Goal: Communication & Community: Answer question/provide support

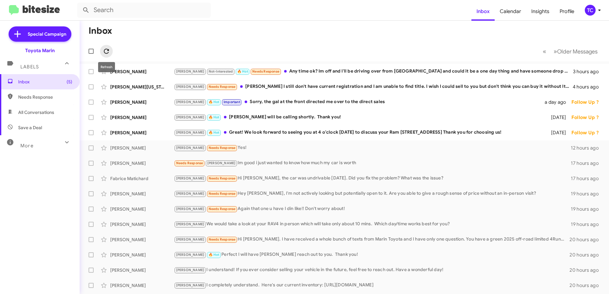
click at [110, 49] on icon at bounding box center [107, 51] width 8 height 8
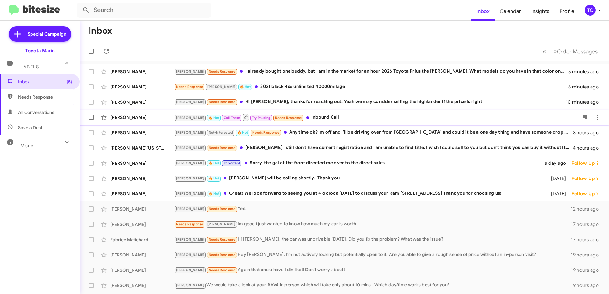
click at [305, 118] on div "[PERSON_NAME] 🔥 Hot Call Them Try Pausing Needs Response Inbound Call" at bounding box center [376, 117] width 405 height 8
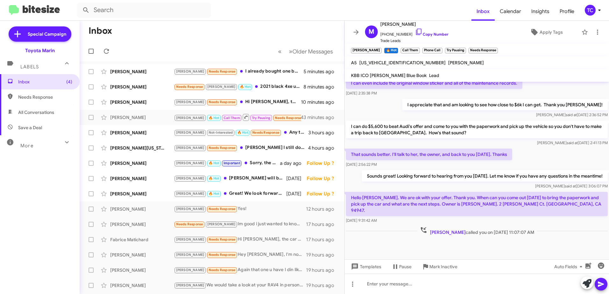
scroll to position [312, 0]
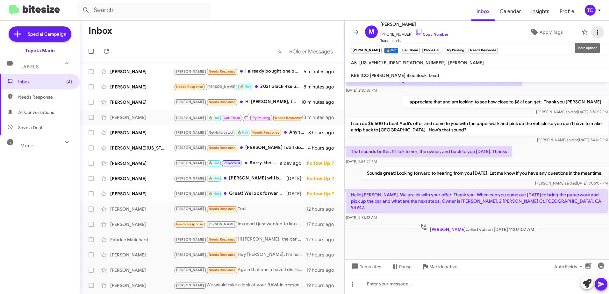
click at [597, 34] on icon at bounding box center [597, 32] width 1 height 5
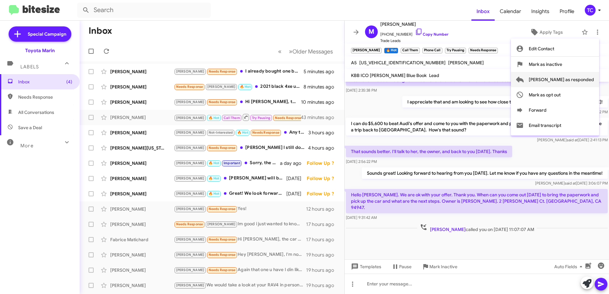
click at [577, 78] on span "[PERSON_NAME] as responded" at bounding box center [561, 79] width 65 height 15
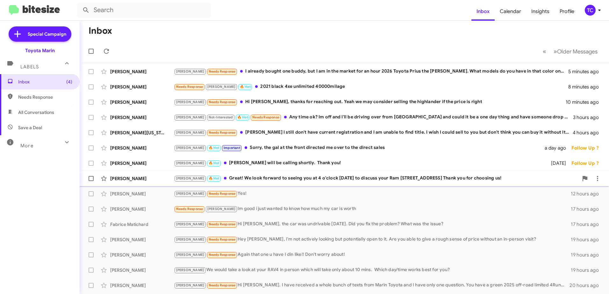
click at [281, 178] on div "[PERSON_NAME] 🔥 Hot Great! We look forward to seeing you at 4 o'clock [DATE] to…" at bounding box center [376, 178] width 405 height 7
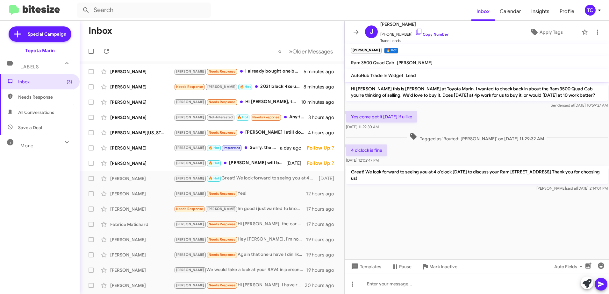
drag, startPoint x: 458, startPoint y: 196, endPoint x: 456, endPoint y: 192, distance: 4.1
click at [458, 196] on cdk-virtual-scroll-viewport "Hi [PERSON_NAME] this is [PERSON_NAME] at Toyota Marin. I wanted to check back …" at bounding box center [477, 171] width 265 height 178
click at [359, 30] on icon at bounding box center [356, 32] width 8 height 8
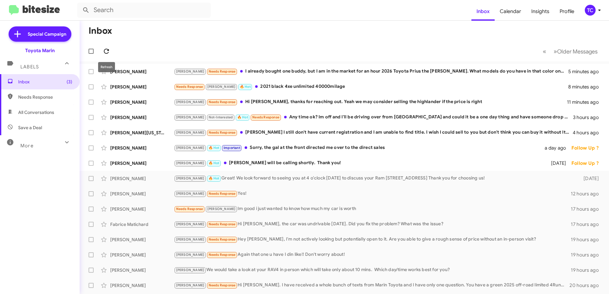
click at [101, 49] on mat-toolbar-row "« Previous » Next Older Messages" at bounding box center [345, 51] width 530 height 20
click at [104, 49] on icon at bounding box center [107, 51] width 8 height 8
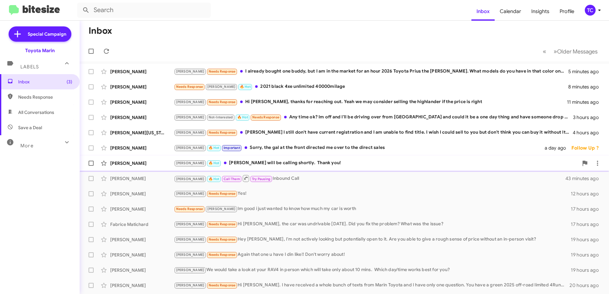
click at [281, 162] on div "[PERSON_NAME] 🔥 Hot [PERSON_NAME] will be calling shortly. Thank you!" at bounding box center [376, 163] width 405 height 7
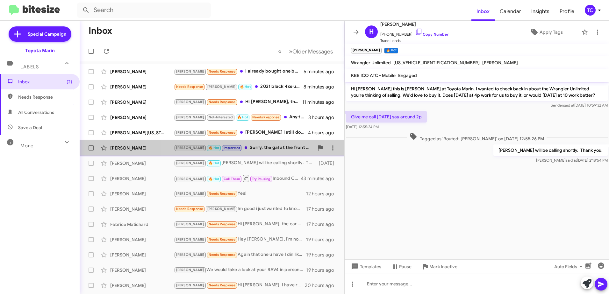
click at [274, 149] on div "[PERSON_NAME] 🔥 Hot Important Sorry, the gal at the front directed me over to t…" at bounding box center [244, 147] width 140 height 7
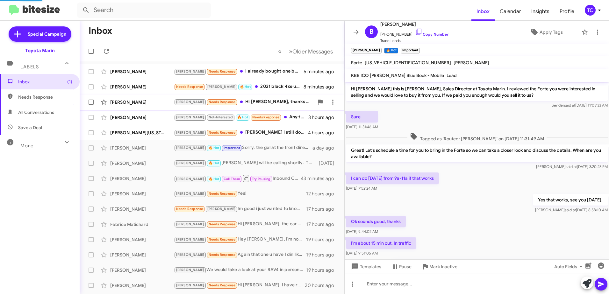
scroll to position [104, 0]
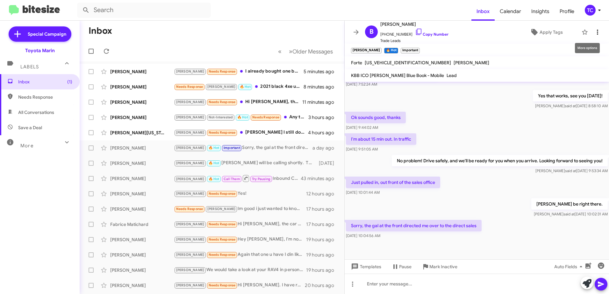
click at [594, 32] on icon at bounding box center [598, 32] width 8 height 8
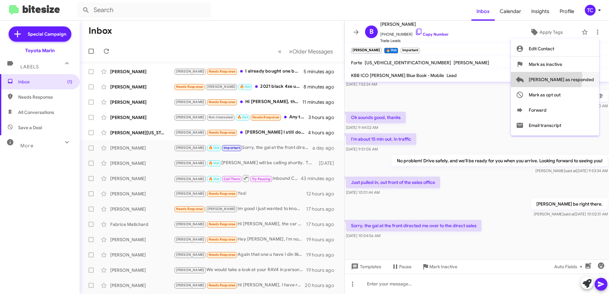
click at [572, 78] on span "[PERSON_NAME] as responded" at bounding box center [561, 79] width 65 height 15
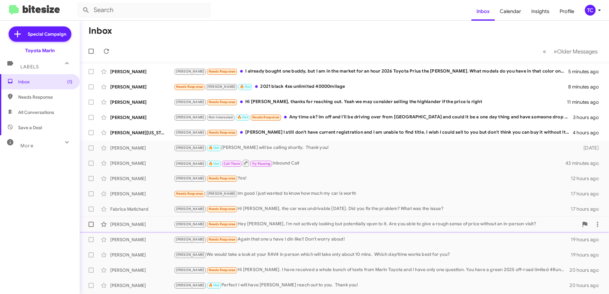
click at [265, 224] on div "[PERSON_NAME] Needs Response Hey [PERSON_NAME], I'm not actively looking but po…" at bounding box center [376, 224] width 405 height 7
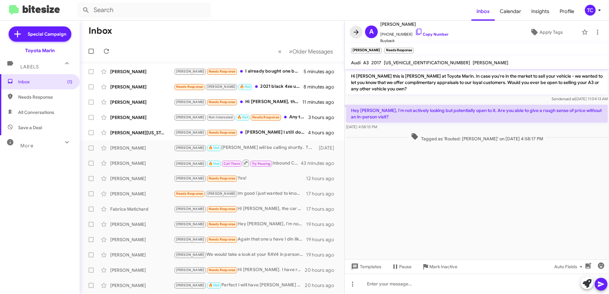
click at [356, 33] on icon at bounding box center [356, 32] width 8 height 8
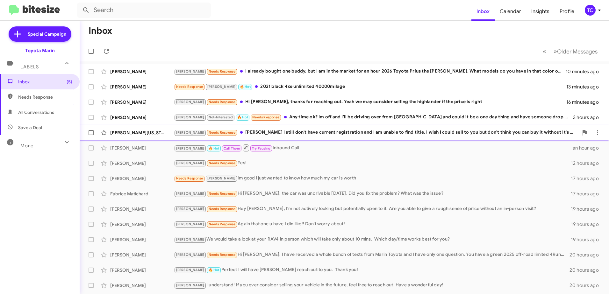
click at [303, 134] on div "[PERSON_NAME] Needs Response [PERSON_NAME] I still don't have current registrat…" at bounding box center [376, 132] width 405 height 7
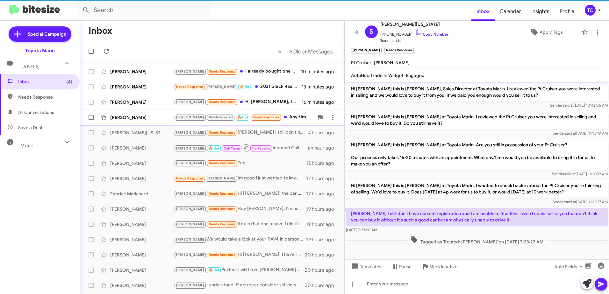
click at [297, 113] on div "[PERSON_NAME] [PERSON_NAME] Not-Interested 🔥 Hot Needs Response Any time ok? Im…" at bounding box center [212, 117] width 255 height 13
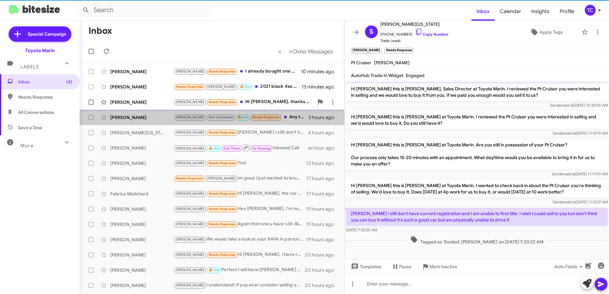
scroll to position [107, 0]
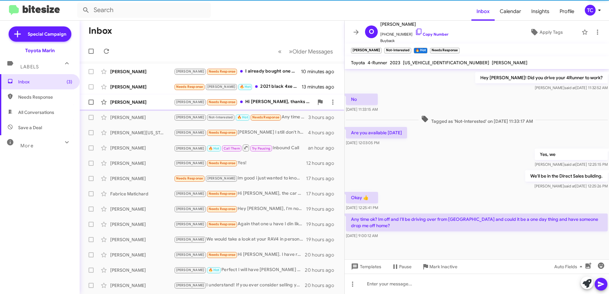
click at [272, 103] on div "[PERSON_NAME] Needs Response Hi [PERSON_NAME], thanks for reaching out. Yeah we…" at bounding box center [244, 101] width 140 height 7
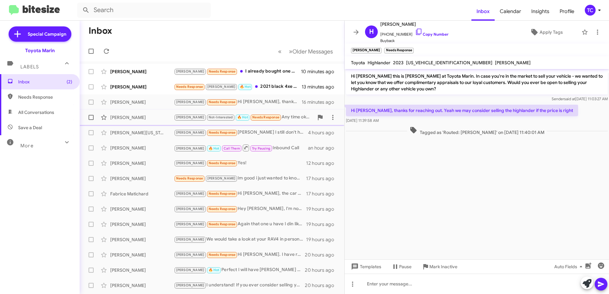
click at [282, 118] on div "[PERSON_NAME] Not-Interested 🔥 Hot Needs Response Any time ok? Im off and I'll …" at bounding box center [244, 117] width 140 height 7
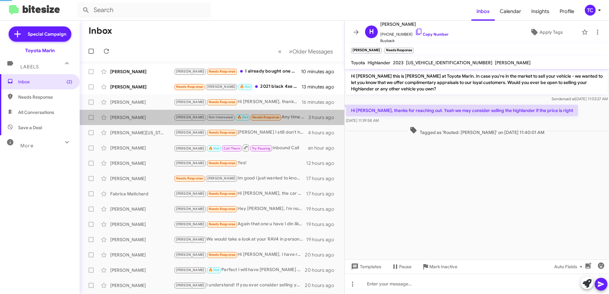
scroll to position [107, 0]
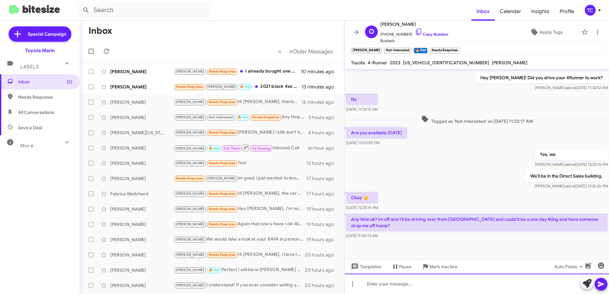
click at [457, 285] on div at bounding box center [477, 284] width 265 height 20
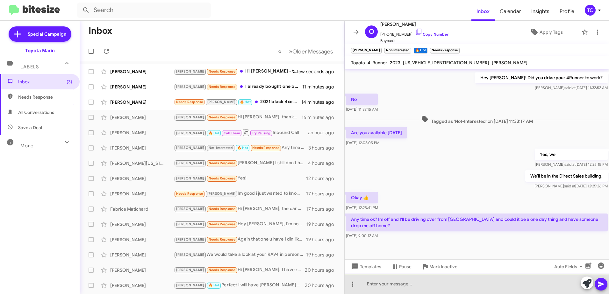
click at [488, 283] on div at bounding box center [477, 284] width 265 height 20
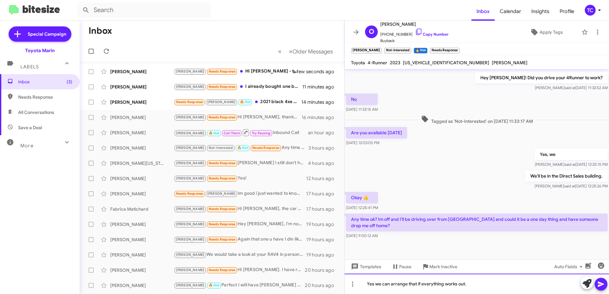
click at [480, 284] on div "Yes we can arrange that if everything works out." at bounding box center [477, 284] width 265 height 20
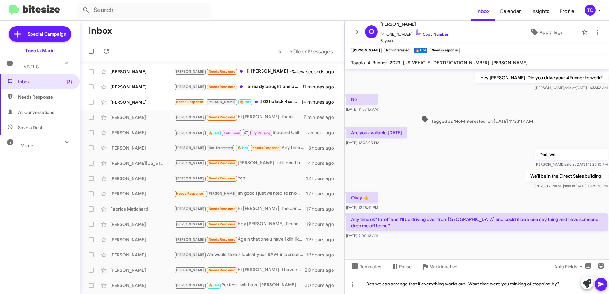
click at [604, 282] on icon at bounding box center [602, 285] width 8 height 8
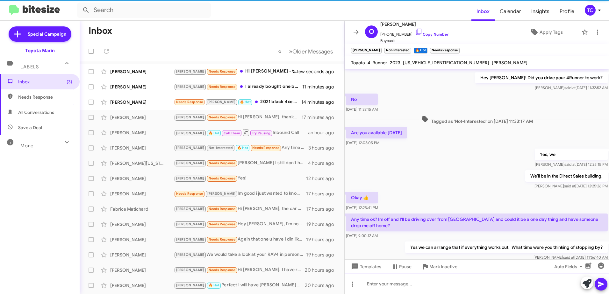
scroll to position [0, 0]
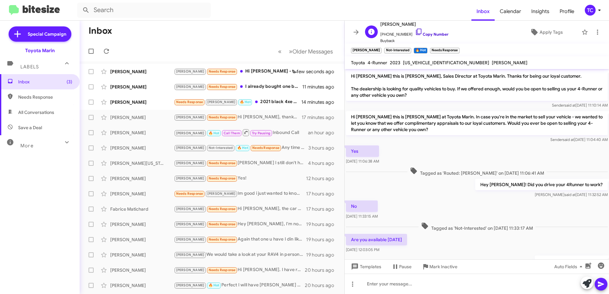
click at [415, 32] on icon at bounding box center [419, 32] width 8 height 8
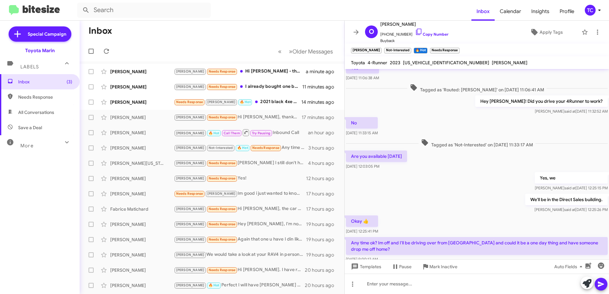
scroll to position [130, 0]
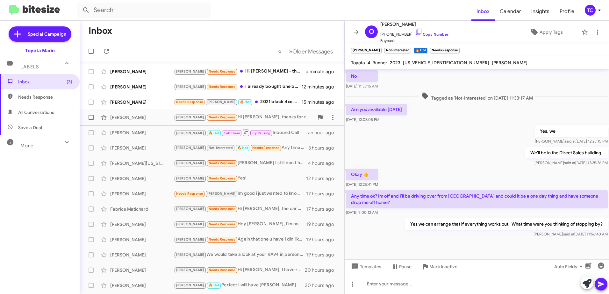
click at [264, 115] on div "[PERSON_NAME] Needs Response Hi [PERSON_NAME], thanks for reaching out. Yeah we…" at bounding box center [244, 117] width 140 height 7
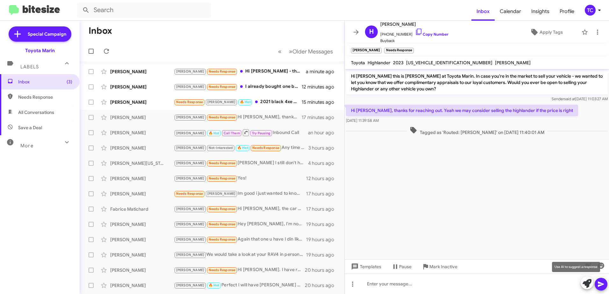
drag, startPoint x: 588, startPoint y: 283, endPoint x: 539, endPoint y: 214, distance: 85.0
click at [588, 281] on icon at bounding box center [587, 283] width 9 height 9
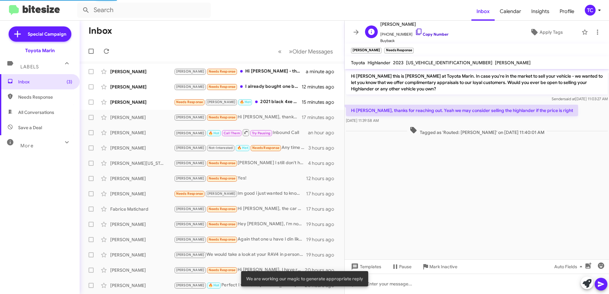
click at [415, 28] on icon at bounding box center [419, 32] width 8 height 8
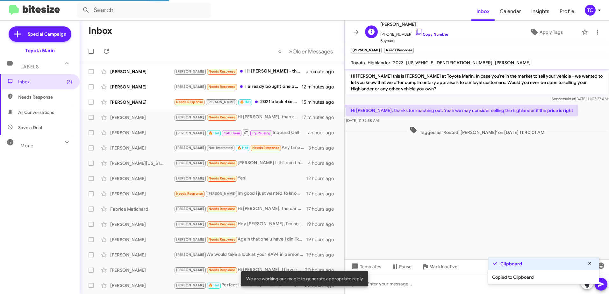
click at [415, 33] on icon at bounding box center [419, 32] width 8 height 8
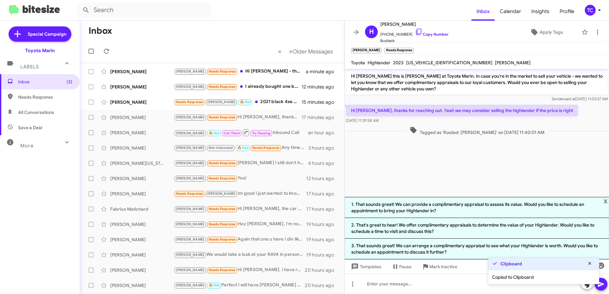
drag, startPoint x: 439, startPoint y: 209, endPoint x: 446, endPoint y: 209, distance: 6.4
click at [439, 209] on li "1. That sounds great! We can provide a complimentary appraisal to assess its va…" at bounding box center [477, 207] width 265 height 21
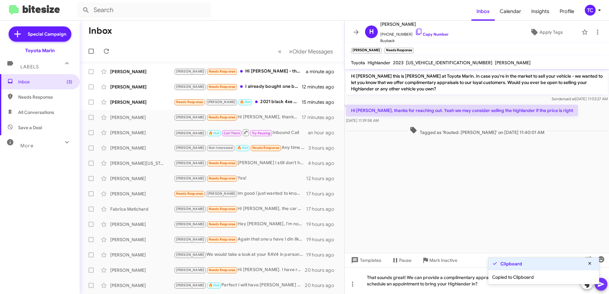
click at [602, 286] on icon at bounding box center [602, 285] width 8 height 8
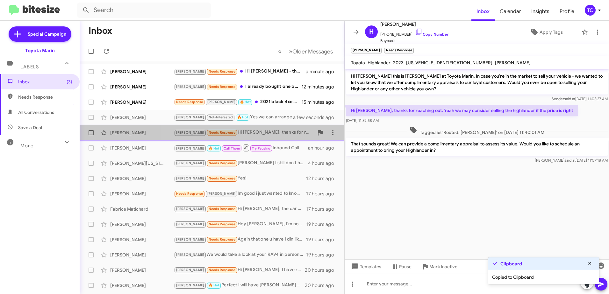
click at [267, 132] on div "[PERSON_NAME] Needs Response Hi [PERSON_NAME], thanks for reaching out. Yeah we…" at bounding box center [244, 132] width 140 height 7
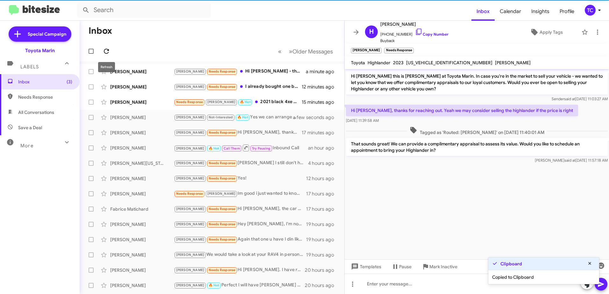
click at [107, 50] on icon at bounding box center [107, 51] width 8 height 8
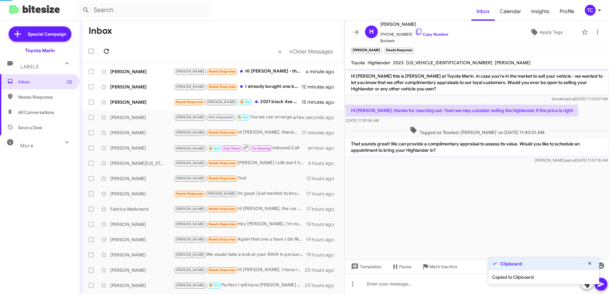
click at [107, 50] on icon at bounding box center [107, 51] width 8 height 8
